Goal: Information Seeking & Learning: Learn about a topic

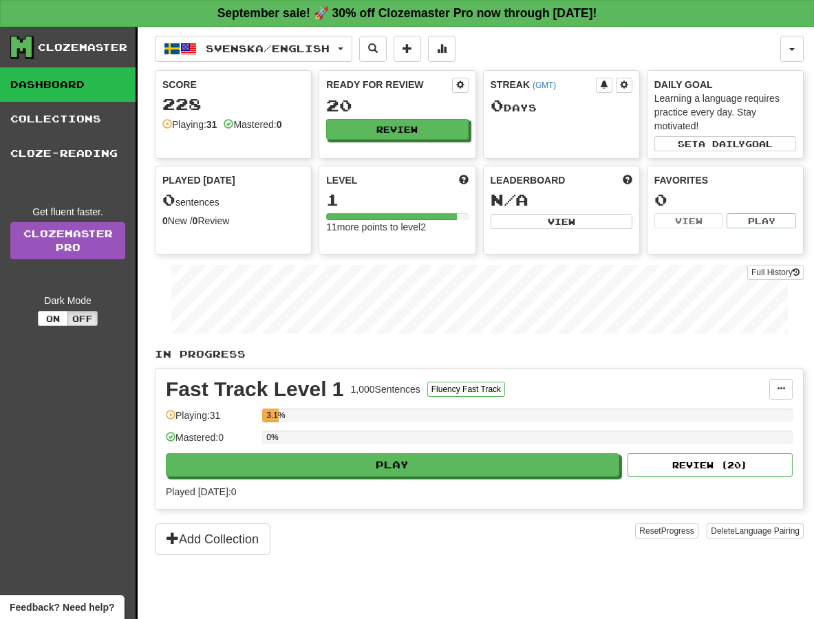
click at [38, 418] on div "Clozemaster Dashboard Collections Cloze-Reading Get fluent faster. Clozemaster …" at bounding box center [69, 340] width 138 height 627
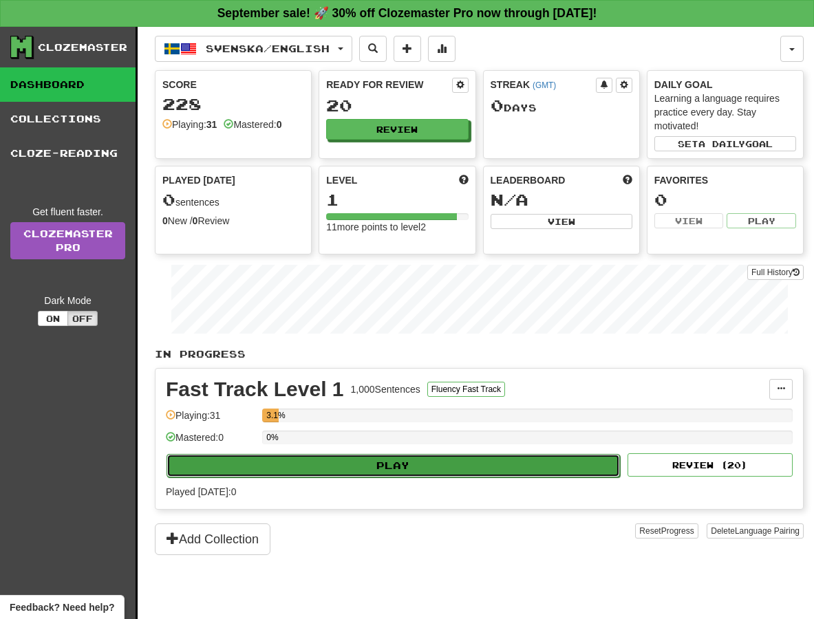
click at [345, 465] on button "Play" at bounding box center [392, 465] width 453 height 23
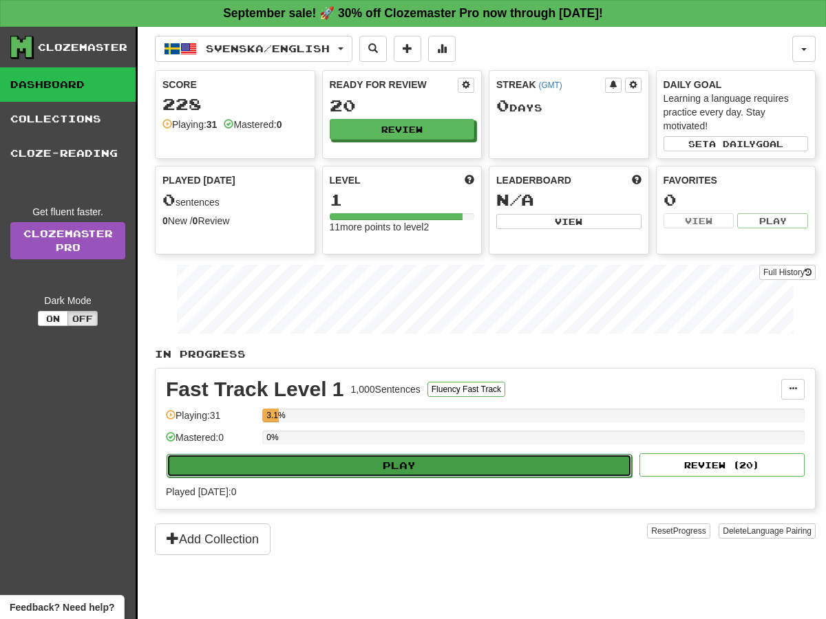
select select "**"
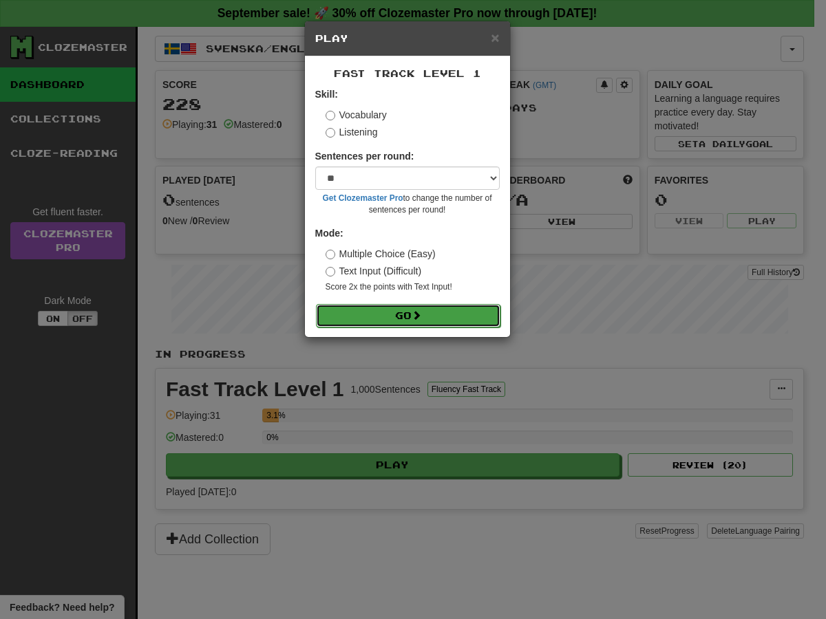
click at [409, 316] on button "Go" at bounding box center [408, 315] width 184 height 23
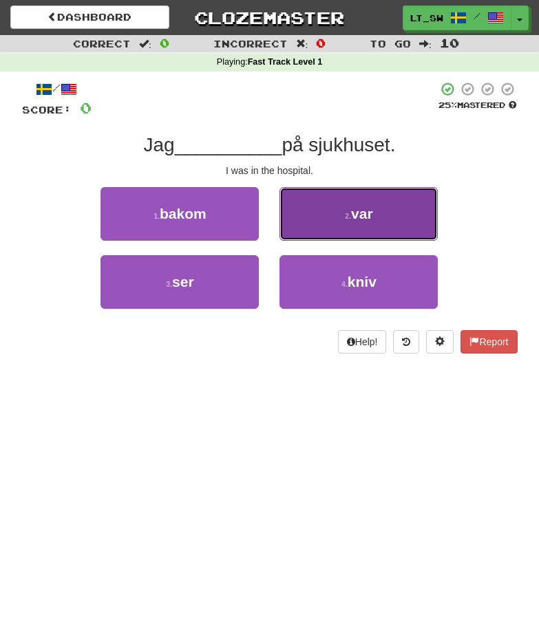
click at [367, 202] on button "2 . var" at bounding box center [358, 214] width 158 height 54
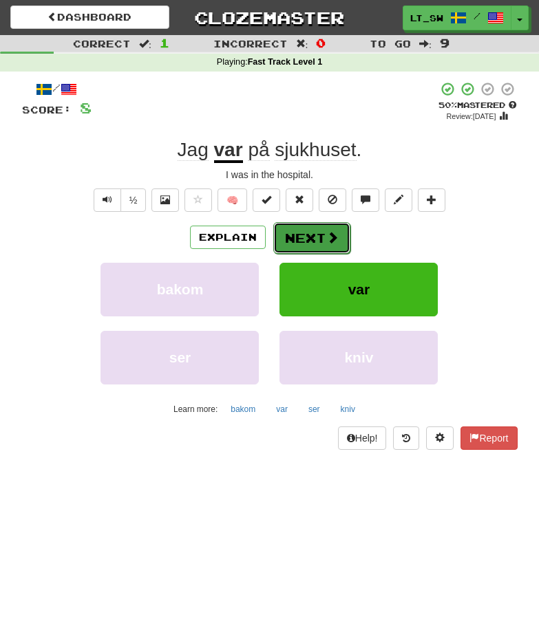
click at [301, 238] on button "Next" at bounding box center [311, 238] width 77 height 32
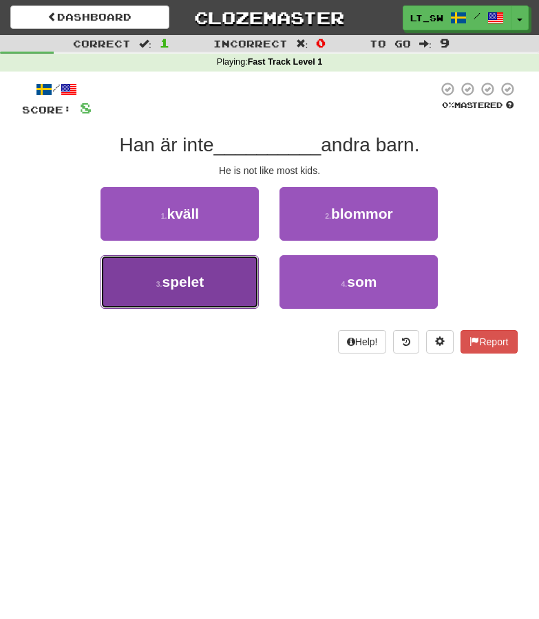
click at [154, 294] on button "3 . spelet" at bounding box center [179, 282] width 158 height 54
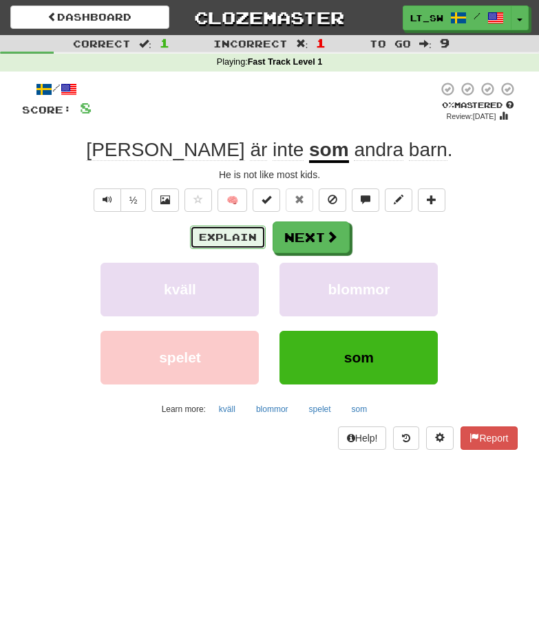
click at [220, 237] on button "Explain" at bounding box center [228, 237] width 76 height 23
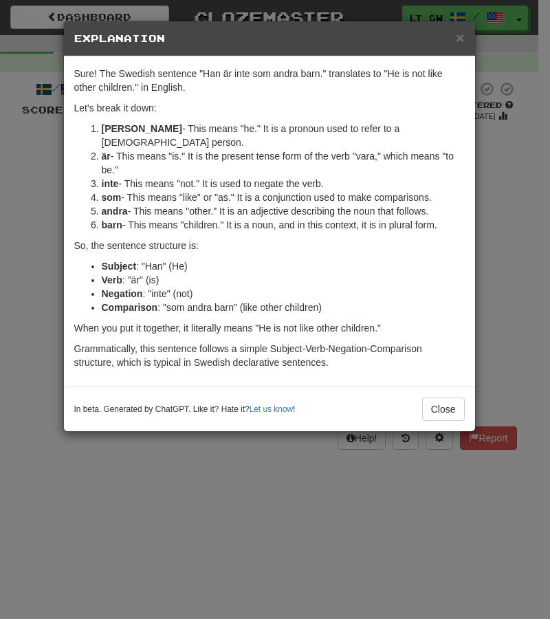
click at [83, 110] on p "Let's break it down:" at bounding box center [269, 108] width 391 height 14
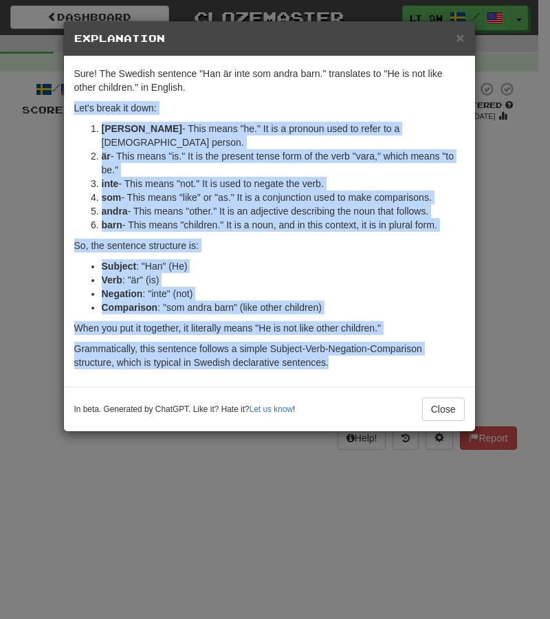
drag, startPoint x: 83, startPoint y: 110, endPoint x: 356, endPoint y: 358, distance: 368.7
click at [356, 358] on div "Sure! The Swedish sentence "Han är inte som andra barn." translates to "He is n…" at bounding box center [269, 221] width 411 height 330
copy div "Let's break it down: Han - This means "he." It is a pronoun used to refer to a …"
click at [461, 43] on span "×" at bounding box center [460, 38] width 8 height 16
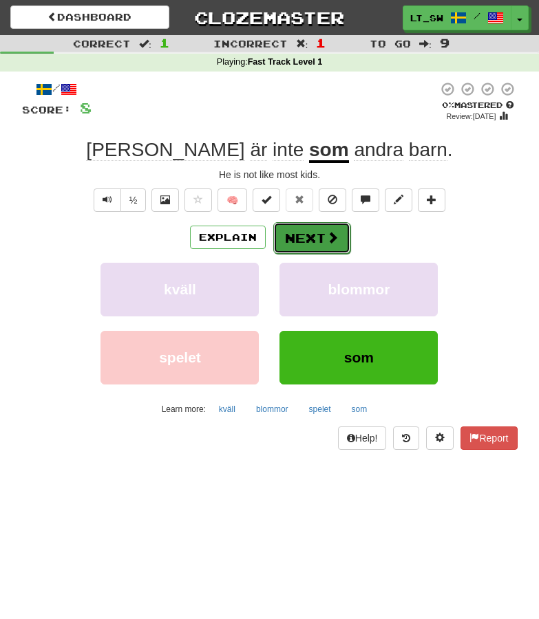
click at [311, 235] on button "Next" at bounding box center [311, 238] width 77 height 32
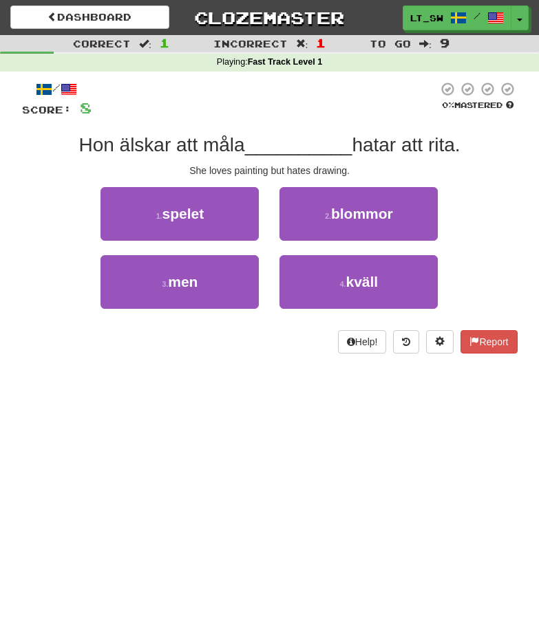
click at [197, 165] on div "She loves painting but hates drawing." at bounding box center [269, 171] width 495 height 14
drag, startPoint x: 197, startPoint y: 165, endPoint x: 343, endPoint y: 169, distance: 145.9
click at [343, 169] on div "She loves painting but hates drawing." at bounding box center [269, 171] width 495 height 14
copy div "She loves painting but hates drawing"
click at [431, 158] on div "Hon älskar att måla __________ hatar att [PERSON_NAME]." at bounding box center [269, 145] width 495 height 25
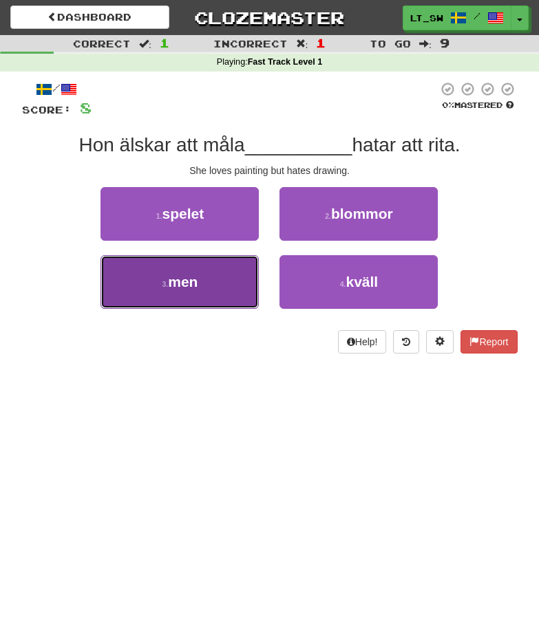
click at [193, 281] on span "men" at bounding box center [183, 282] width 30 height 16
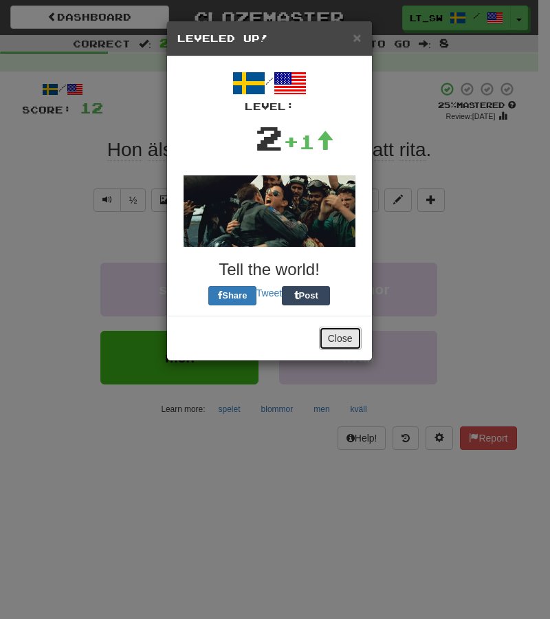
click at [343, 335] on button "Close" at bounding box center [340, 338] width 43 height 23
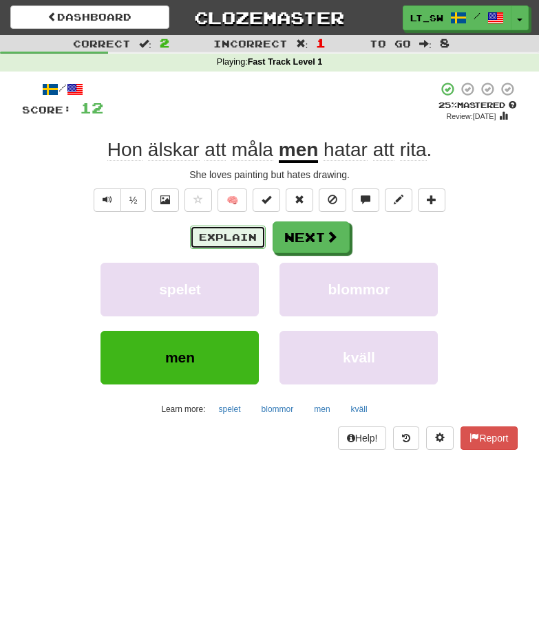
click at [214, 241] on button "Explain" at bounding box center [228, 237] width 76 height 23
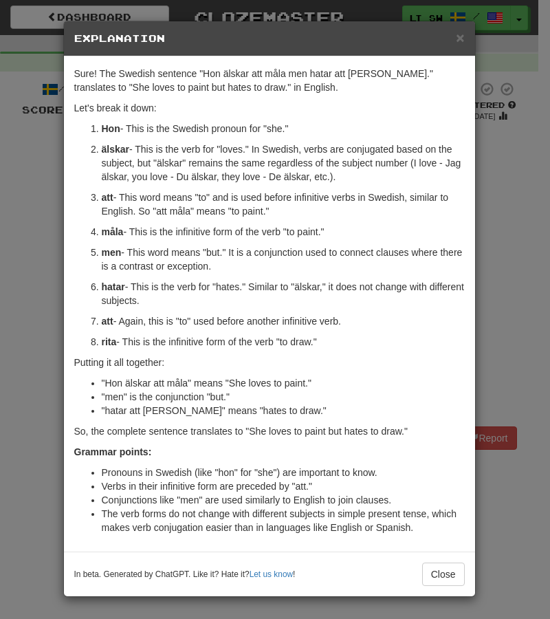
drag, startPoint x: 190, startPoint y: 299, endPoint x: 102, endPoint y: 291, distance: 88.4
click at [102, 291] on p "hatar - This is the verb for "hates." Similar to "älskar," it does not change w…" at bounding box center [283, 294] width 363 height 28
copy p "hatar - This is the verb for "hates." Similar to "älskar," it does not change w…"
click at [325, 294] on p "hatar - This is the verb for "hates." Similar to "älskar," it does not change w…" at bounding box center [283, 294] width 363 height 28
click at [451, 568] on button "Close" at bounding box center [443, 574] width 43 height 23
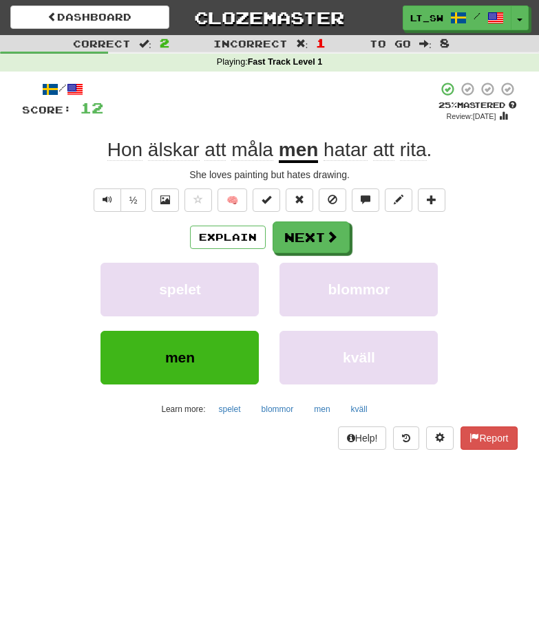
click at [348, 237] on div "Explain Next" at bounding box center [269, 238] width 495 height 32
click at [331, 237] on span at bounding box center [332, 237] width 12 height 12
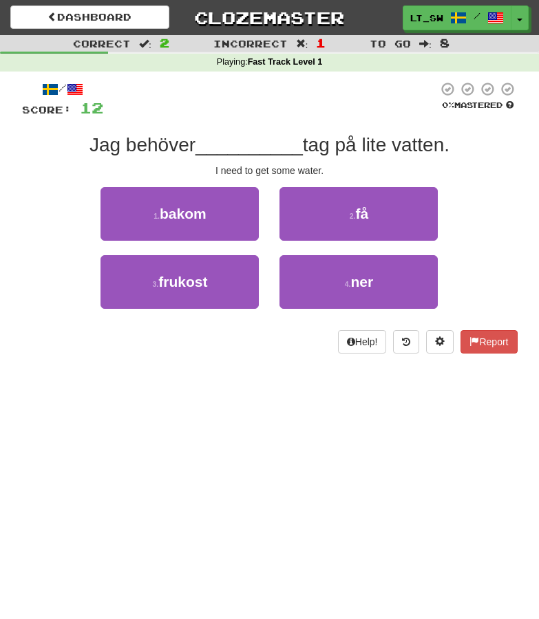
click at [155, 137] on span "Jag behöver" at bounding box center [142, 144] width 106 height 21
copy span "behöver"
click at [347, 149] on span "tag på lite vatten." at bounding box center [376, 144] width 147 height 21
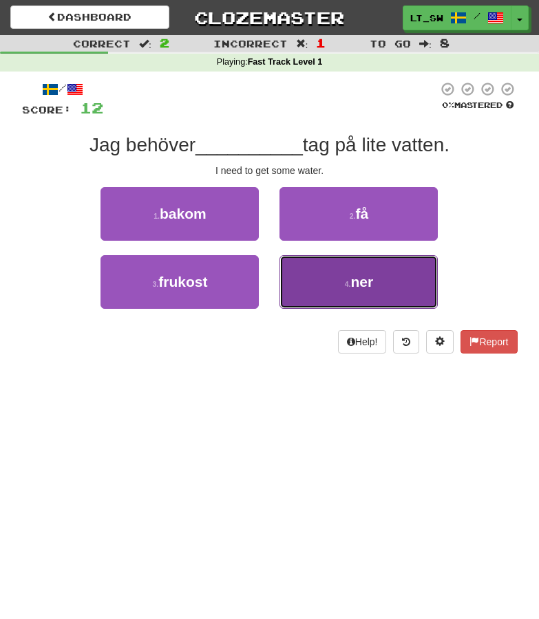
click at [372, 291] on button "4 . ner" at bounding box center [358, 282] width 158 height 54
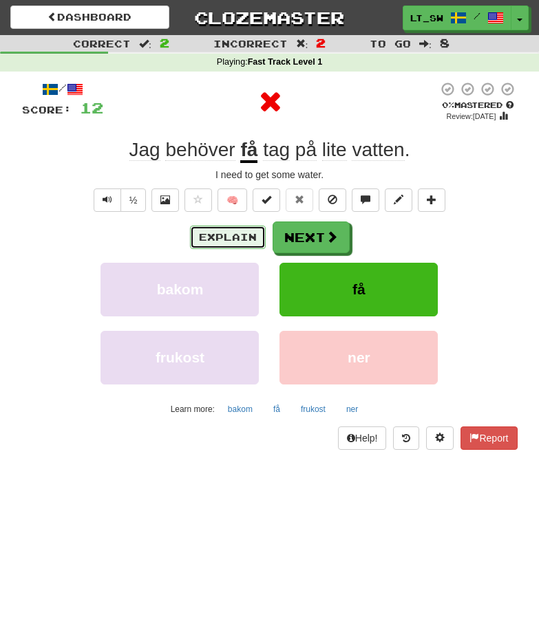
click at [243, 232] on button "Explain" at bounding box center [228, 237] width 76 height 23
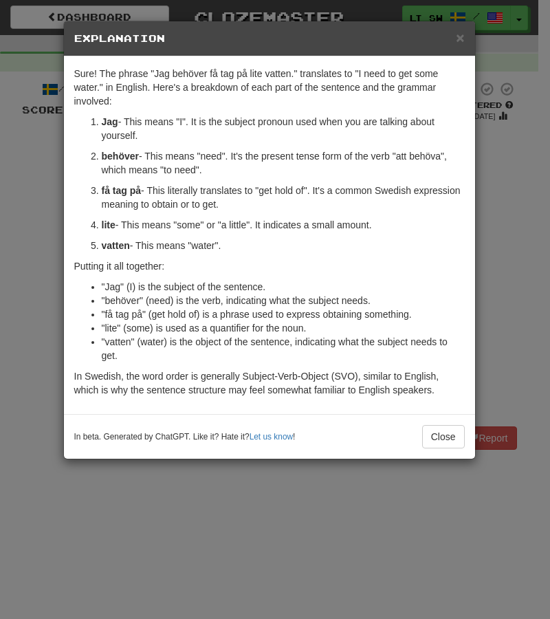
click at [110, 126] on strong "Jag" at bounding box center [110, 121] width 17 height 11
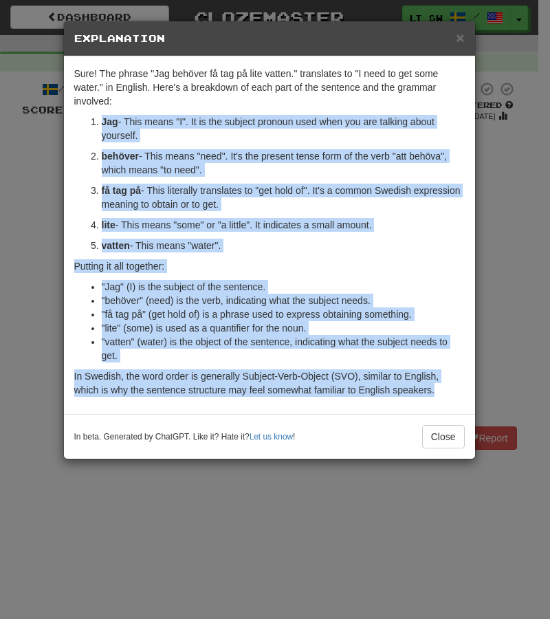
drag, startPoint x: 110, startPoint y: 126, endPoint x: 433, endPoint y: 387, distance: 415.4
click at [433, 387] on div "Sure! The phrase "Jag behöver få tag på lite vatten." translates to "I need to …" at bounding box center [269, 235] width 411 height 358
copy div "Jag - This means "I". It is the subject pronoun used when you are talking about…"
click at [438, 448] on button "Close" at bounding box center [443, 436] width 43 height 23
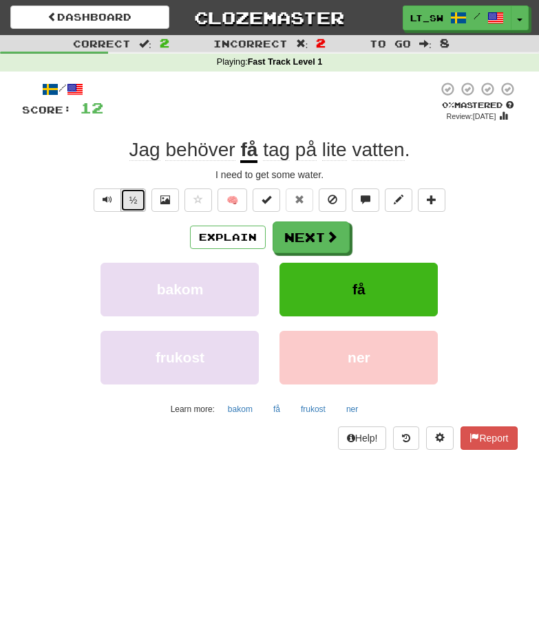
click at [139, 201] on button "½" at bounding box center [133, 200] width 26 height 23
click at [105, 196] on span "Text-to-speech controls" at bounding box center [108, 200] width 10 height 10
click at [135, 203] on button "½" at bounding box center [133, 200] width 26 height 23
click at [336, 231] on span at bounding box center [332, 237] width 12 height 12
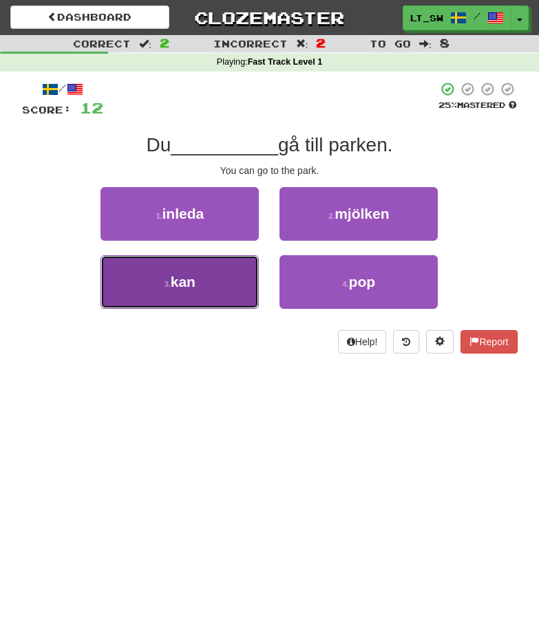
click at [206, 273] on button "3 . kan" at bounding box center [179, 282] width 158 height 54
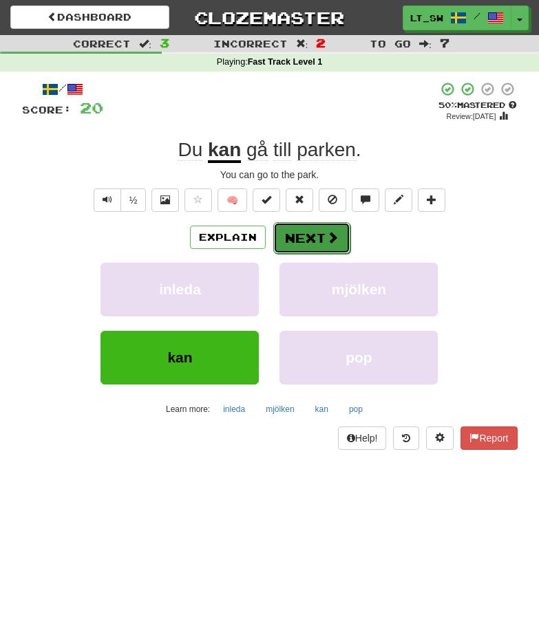
click at [335, 234] on span at bounding box center [332, 237] width 12 height 12
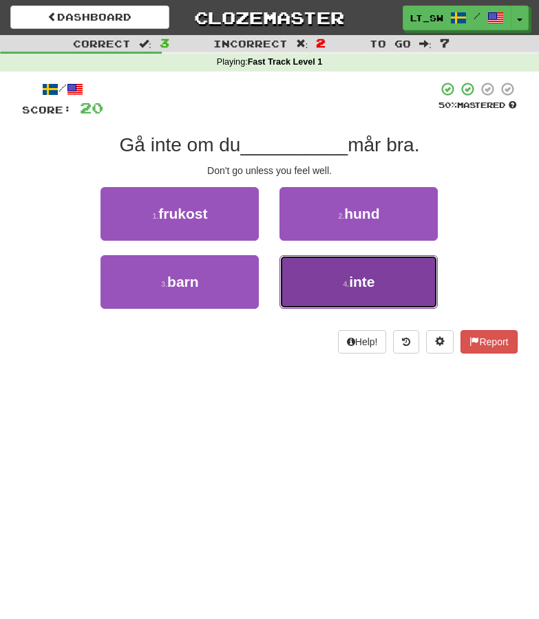
click at [377, 271] on button "4 . inte" at bounding box center [358, 282] width 158 height 54
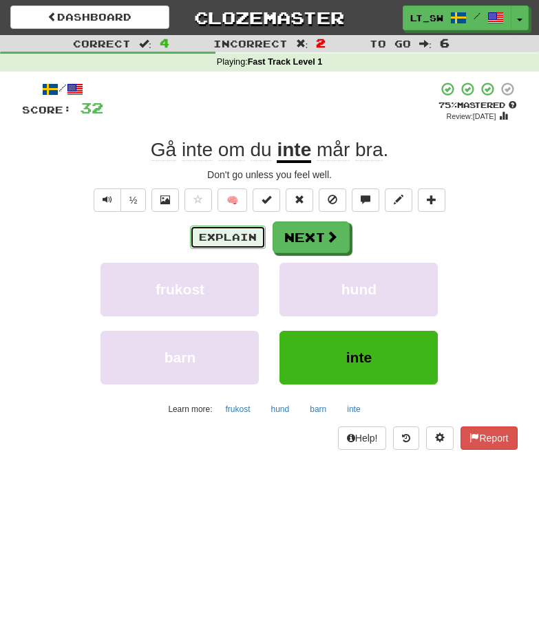
click at [215, 237] on button "Explain" at bounding box center [228, 237] width 76 height 23
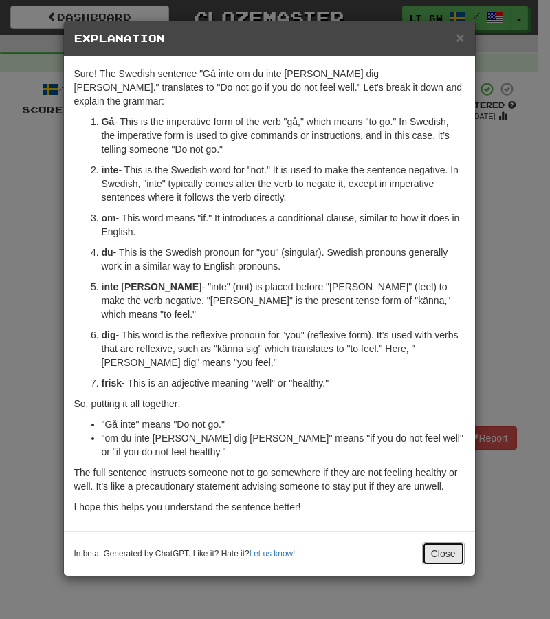
click at [441, 542] on button "Close" at bounding box center [443, 553] width 43 height 23
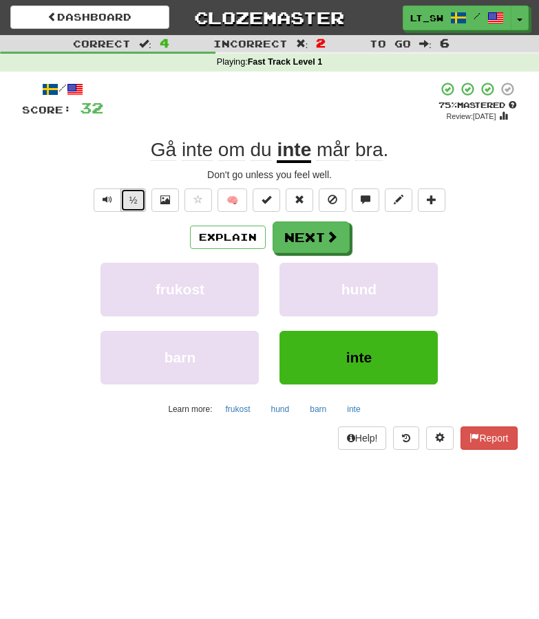
click at [138, 203] on button "½" at bounding box center [133, 200] width 26 height 23
click at [246, 238] on button "Explain" at bounding box center [228, 237] width 76 height 23
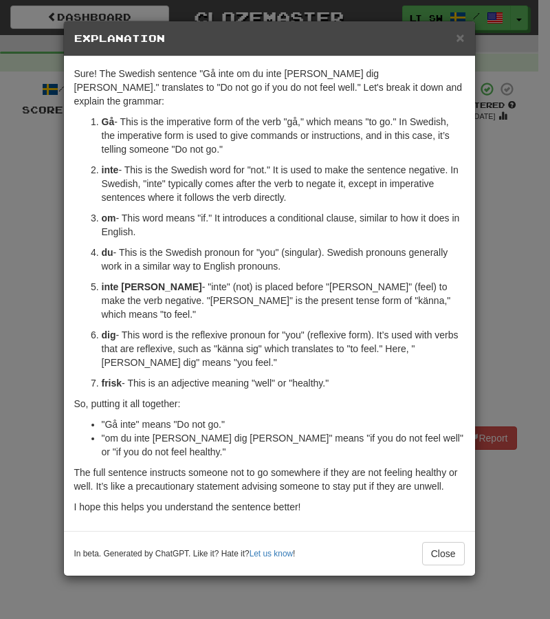
click at [102, 116] on strong "Gå" at bounding box center [108, 121] width 13 height 11
drag, startPoint x: 102, startPoint y: 105, endPoint x: 358, endPoint y: 347, distance: 352.8
click at [358, 347] on ol "Gå - This is the imperative form of the verb "gå," which means "to go." In Swed…" at bounding box center [269, 252] width 391 height 275
click at [196, 328] on p "dig - This word is the reflexive pronoun for "you" (reflexive form). It’s used …" at bounding box center [283, 348] width 363 height 41
click at [106, 115] on p "Gå - This is the imperative form of the verb "gå," which means "to go." In Swed…" at bounding box center [283, 135] width 363 height 41
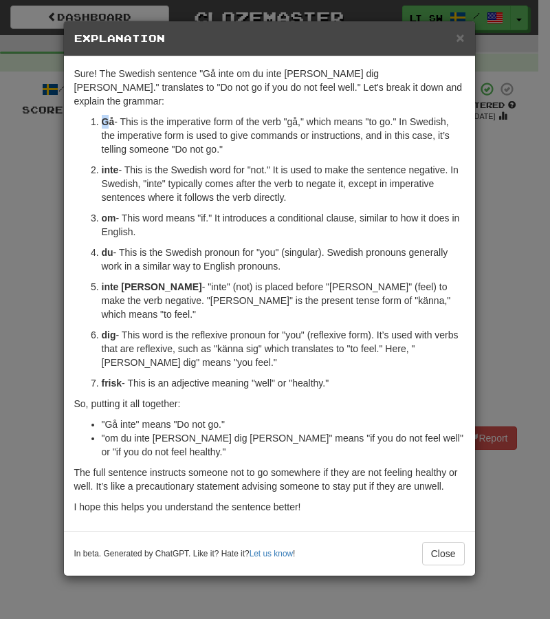
drag, startPoint x: 345, startPoint y: 349, endPoint x: 89, endPoint y: 104, distance: 354.7
click at [89, 115] on ol "Gå - This is the imperative form of the verb "gå," which means "to go." In Swed…" at bounding box center [269, 252] width 391 height 275
copy ol "Lo - Ipsu do sit ametconsec adip el sed doei "te," incid utlab "et do." Ma Aliq…"
click at [413, 226] on ol "Gå - This is the imperative form of the verb "gå," which means "to go." In Swed…" at bounding box center [269, 252] width 391 height 275
click at [440, 542] on button "Close" at bounding box center [443, 553] width 43 height 23
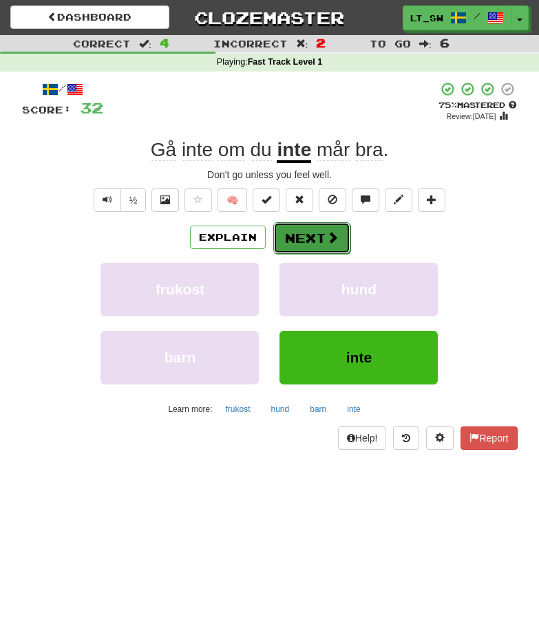
click at [329, 241] on span at bounding box center [332, 237] width 12 height 12
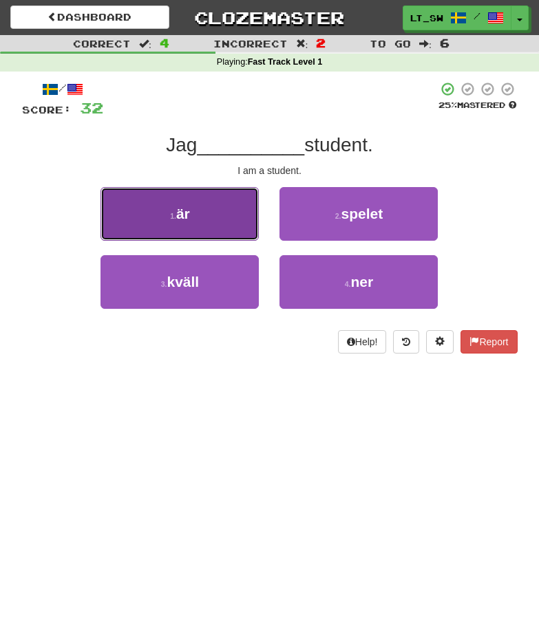
click at [187, 204] on button "1 . är" at bounding box center [179, 214] width 158 height 54
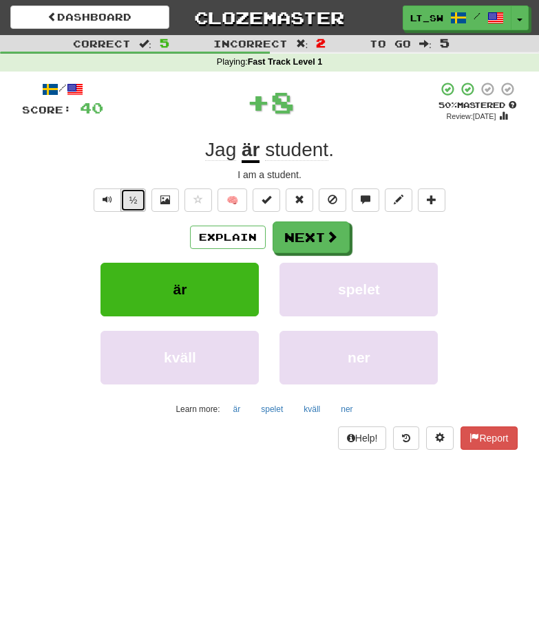
click at [133, 200] on button "½" at bounding box center [133, 200] width 26 height 23
click at [106, 199] on span "Text-to-speech controls" at bounding box center [108, 200] width 10 height 10
click at [129, 191] on button "½" at bounding box center [133, 200] width 26 height 23
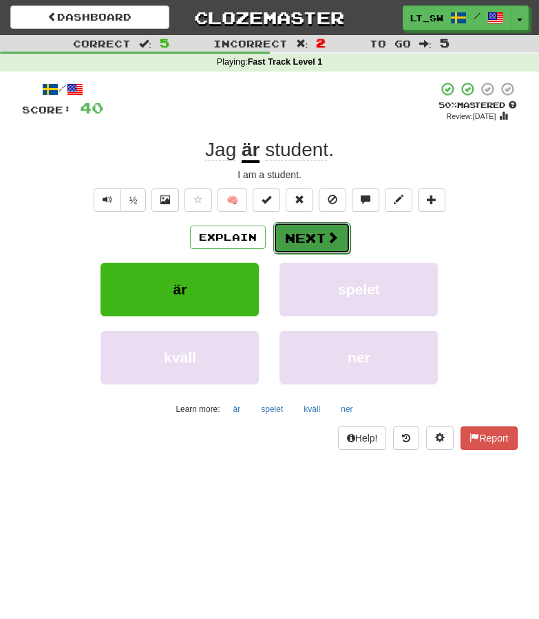
click at [320, 248] on button "Next" at bounding box center [311, 238] width 77 height 32
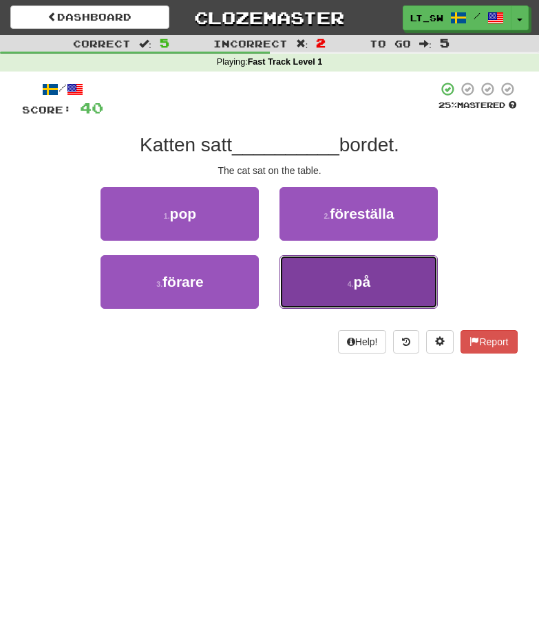
click at [331, 289] on button "4 . på" at bounding box center [358, 282] width 158 height 54
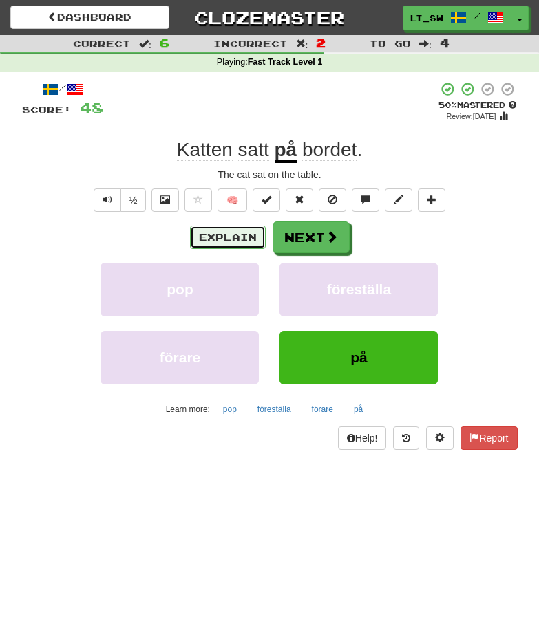
click at [217, 245] on button "Explain" at bounding box center [228, 237] width 76 height 23
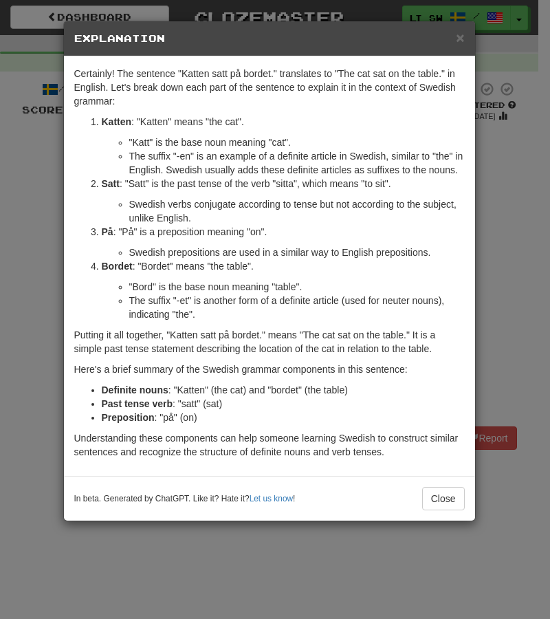
click at [136, 218] on li "Swedish verbs conjugate according to tense but not according to the subject, un…" at bounding box center [297, 211] width 336 height 28
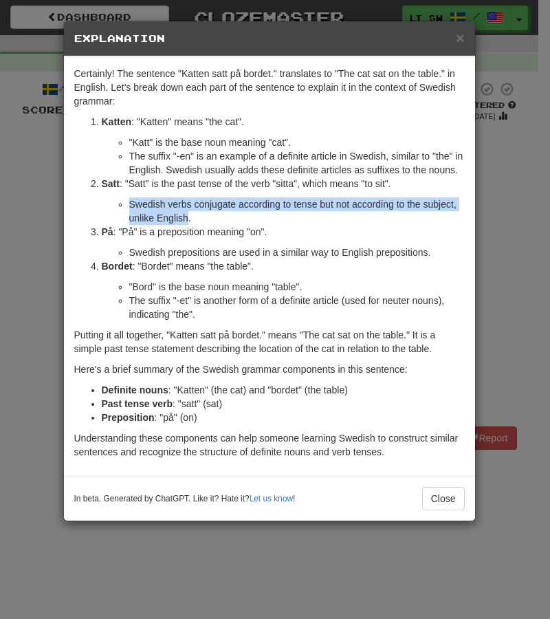
drag, startPoint x: 136, startPoint y: 218, endPoint x: 164, endPoint y: 230, distance: 31.2
click at [164, 225] on li "Swedish verbs conjugate according to tense but not according to the subject, un…" at bounding box center [297, 211] width 336 height 28
copy li "Swedish verbs conjugate according to tense but not according to the subject, un…"
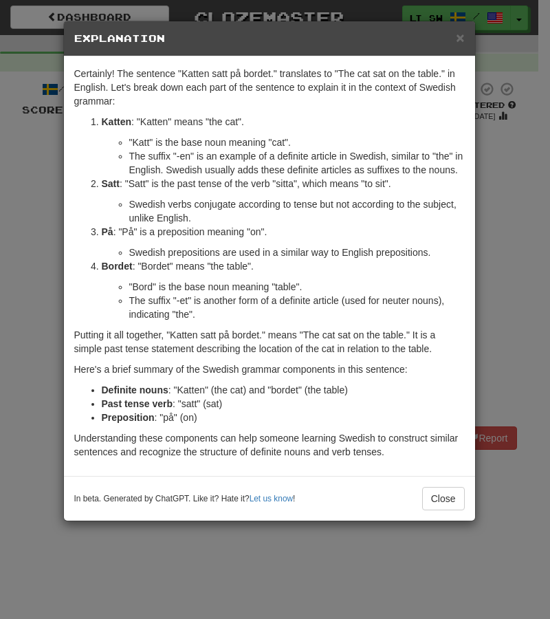
click at [495, 288] on div "× Explanation Certainly! The sentence "Katten satt på bordet." translates to "T…" at bounding box center [275, 309] width 550 height 619
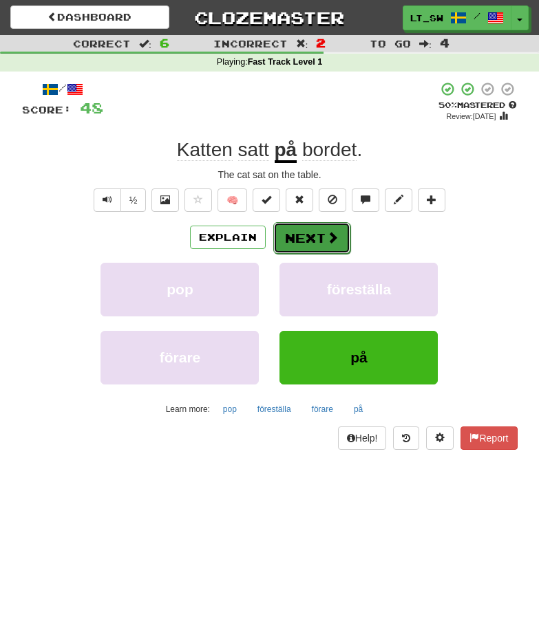
click at [308, 232] on button "Next" at bounding box center [311, 238] width 77 height 32
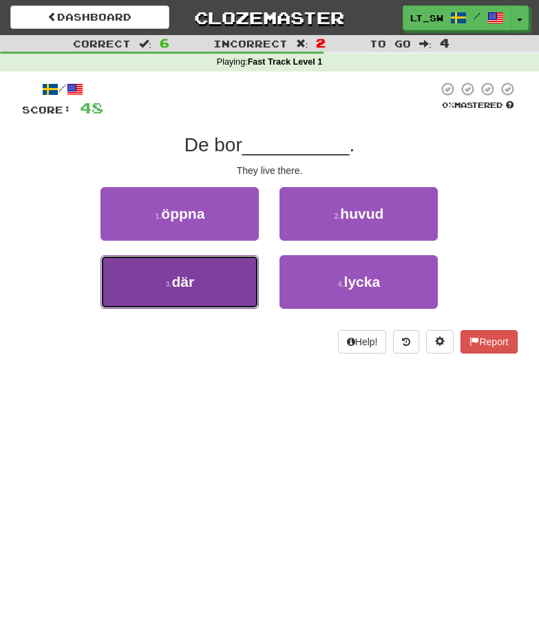
click at [166, 270] on button "3 . där" at bounding box center [179, 282] width 158 height 54
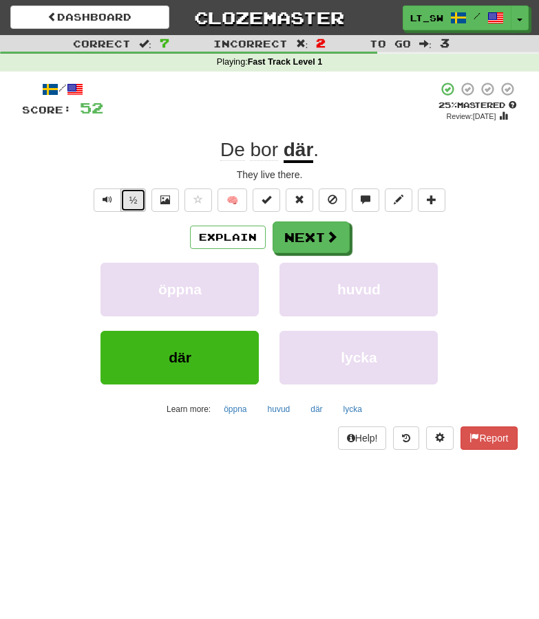
click at [131, 195] on button "½" at bounding box center [133, 200] width 26 height 23
click at [109, 199] on span "Text-to-speech controls" at bounding box center [108, 200] width 10 height 10
click at [136, 195] on button "½" at bounding box center [133, 200] width 26 height 23
click at [108, 197] on span "Text-to-speech controls" at bounding box center [108, 200] width 10 height 10
click at [127, 208] on button "½" at bounding box center [133, 200] width 26 height 23
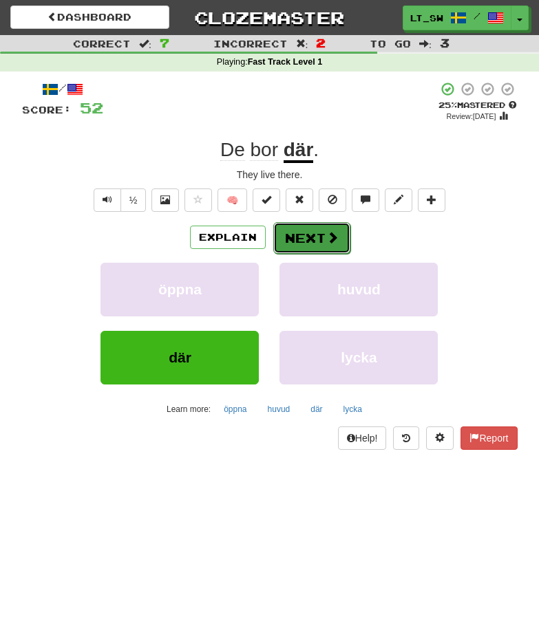
click at [324, 249] on button "Next" at bounding box center [311, 238] width 77 height 32
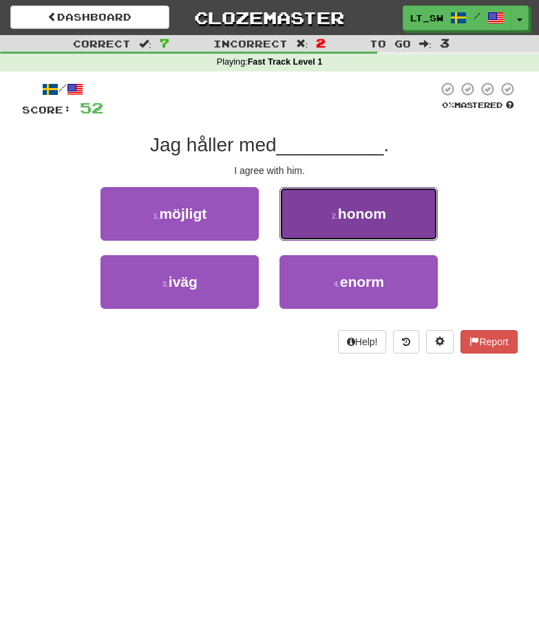
click at [416, 198] on button "2 . honom" at bounding box center [358, 214] width 158 height 54
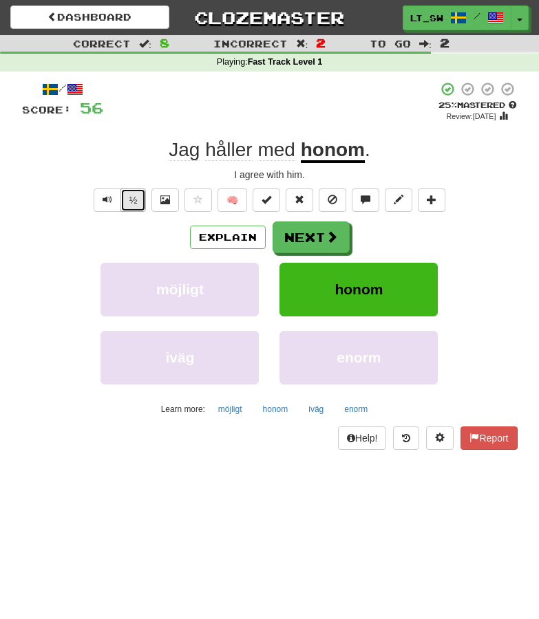
click at [135, 200] on button "½" at bounding box center [133, 200] width 26 height 23
click at [311, 228] on button "Next" at bounding box center [311, 238] width 77 height 32
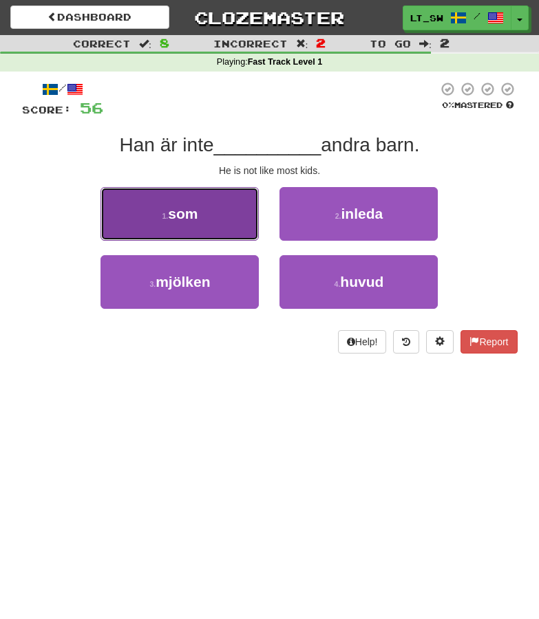
click at [166, 216] on small "1 ." at bounding box center [165, 216] width 6 height 8
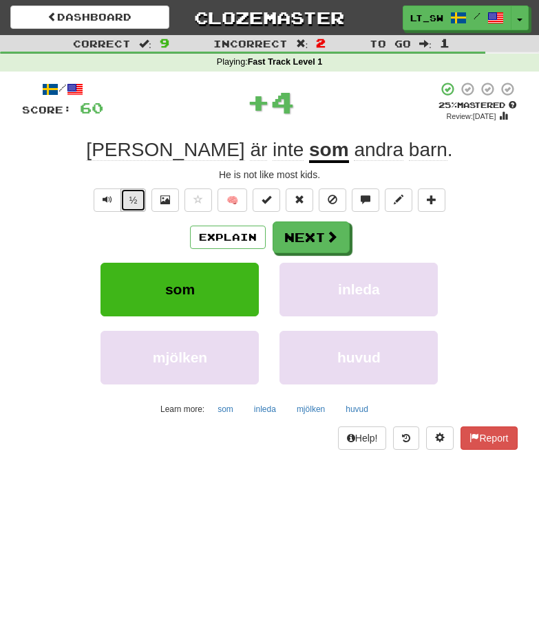
click at [140, 196] on button "½" at bounding box center [133, 200] width 26 height 23
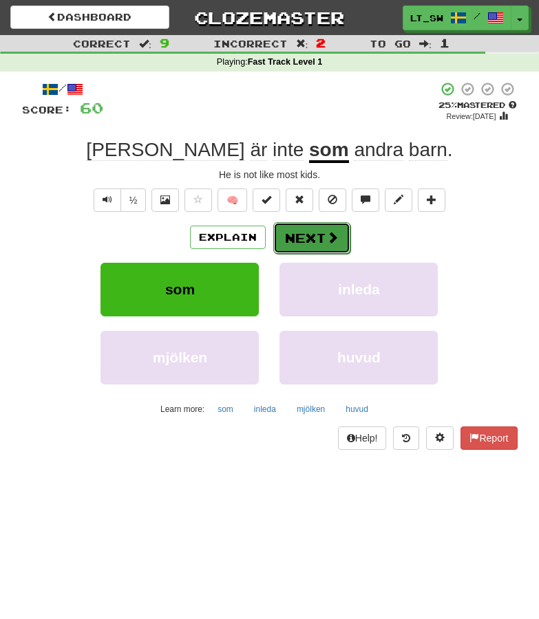
click at [317, 233] on button "Next" at bounding box center [311, 238] width 77 height 32
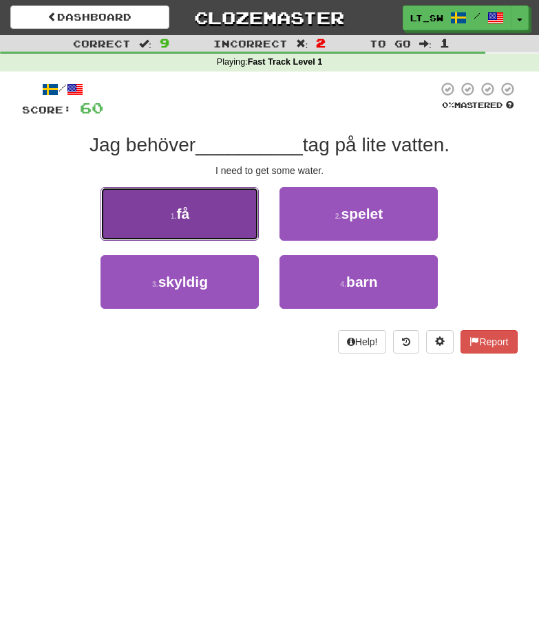
click at [209, 210] on button "1 . få" at bounding box center [179, 214] width 158 height 54
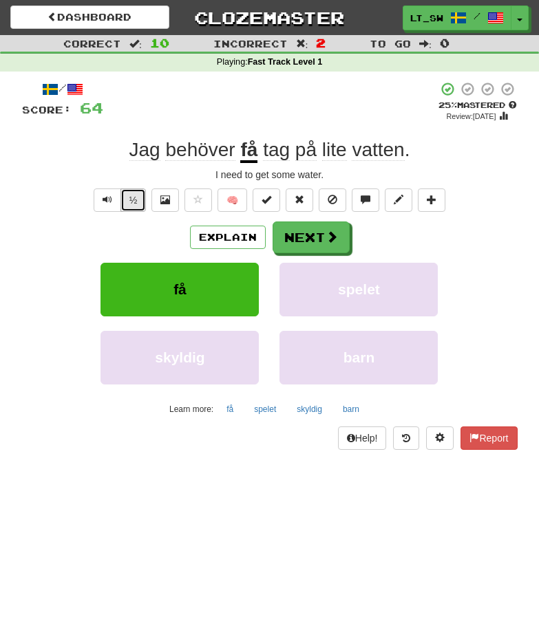
click at [131, 195] on button "½" at bounding box center [133, 200] width 26 height 23
click at [326, 234] on span at bounding box center [332, 237] width 12 height 12
